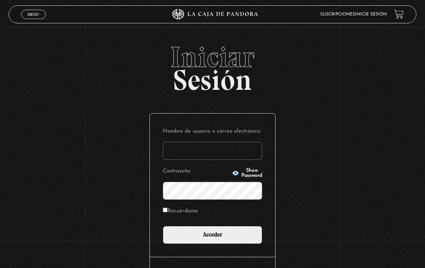
type input "tamarachaves1994@gmail.com"
click at [212, 237] on input "Acceder" at bounding box center [212, 235] width 99 height 18
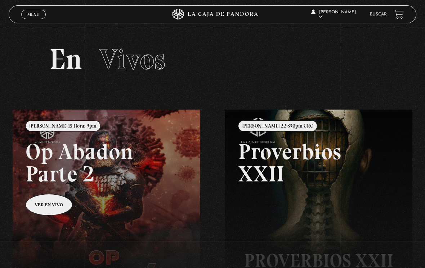
click at [30, 17] on span "Menu" at bounding box center [33, 14] width 12 height 4
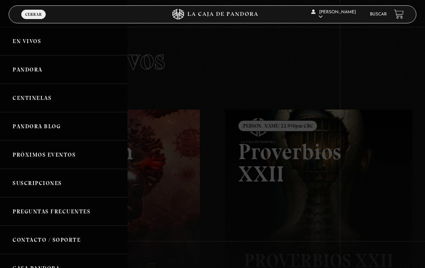
click at [22, 67] on link "Pandora" at bounding box center [63, 69] width 127 height 28
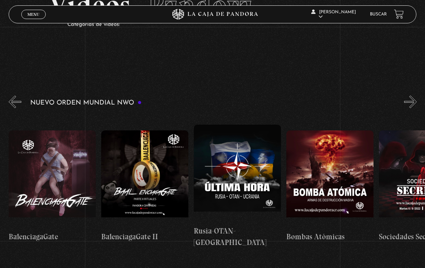
scroll to position [54, 0]
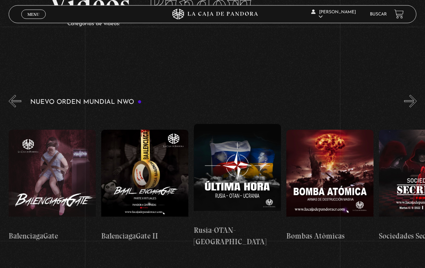
click at [246, 180] on figure at bounding box center [237, 172] width 87 height 97
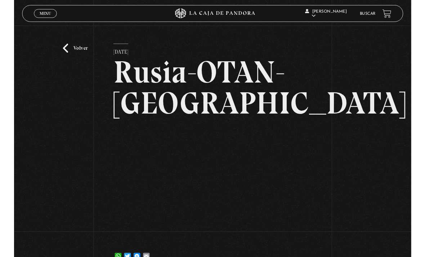
scroll to position [42, 0]
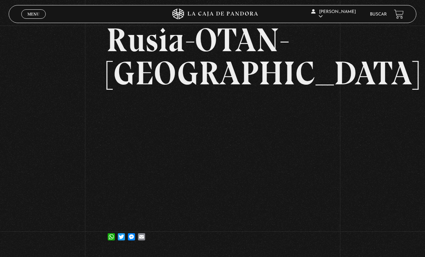
click at [326, 107] on link "Salir" at bounding box center [336, 97] width 53 height 19
